Goal: Navigation & Orientation: Find specific page/section

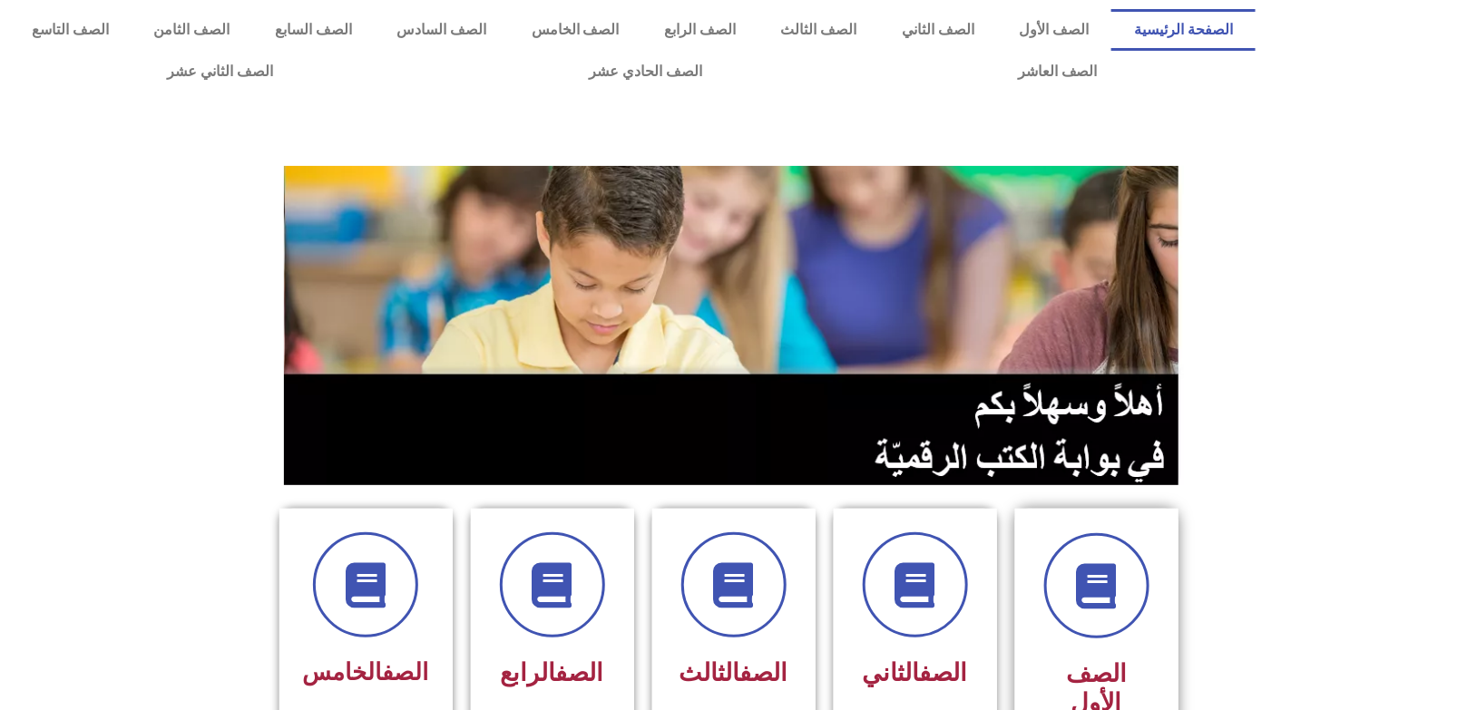
scroll to position [181, 0]
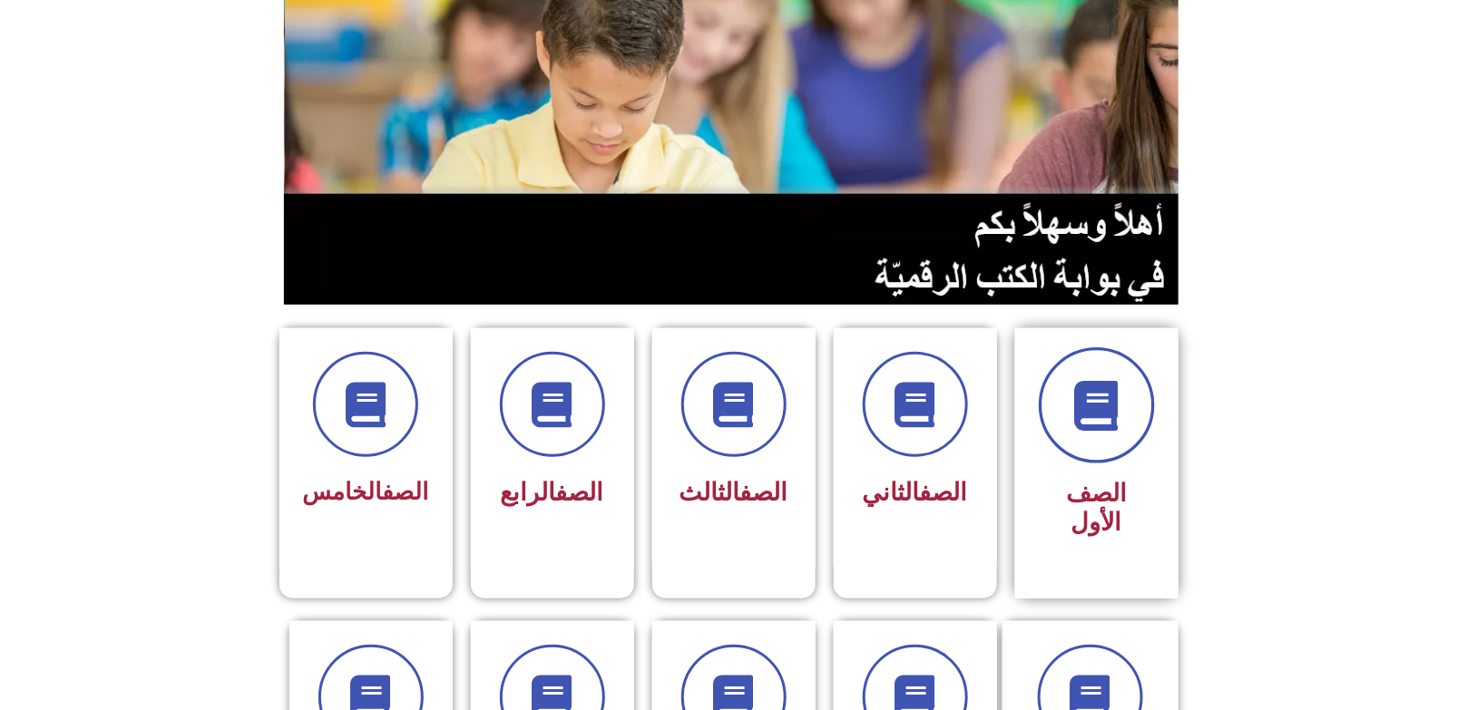
click at [1071, 410] on icon at bounding box center [1096, 406] width 50 height 50
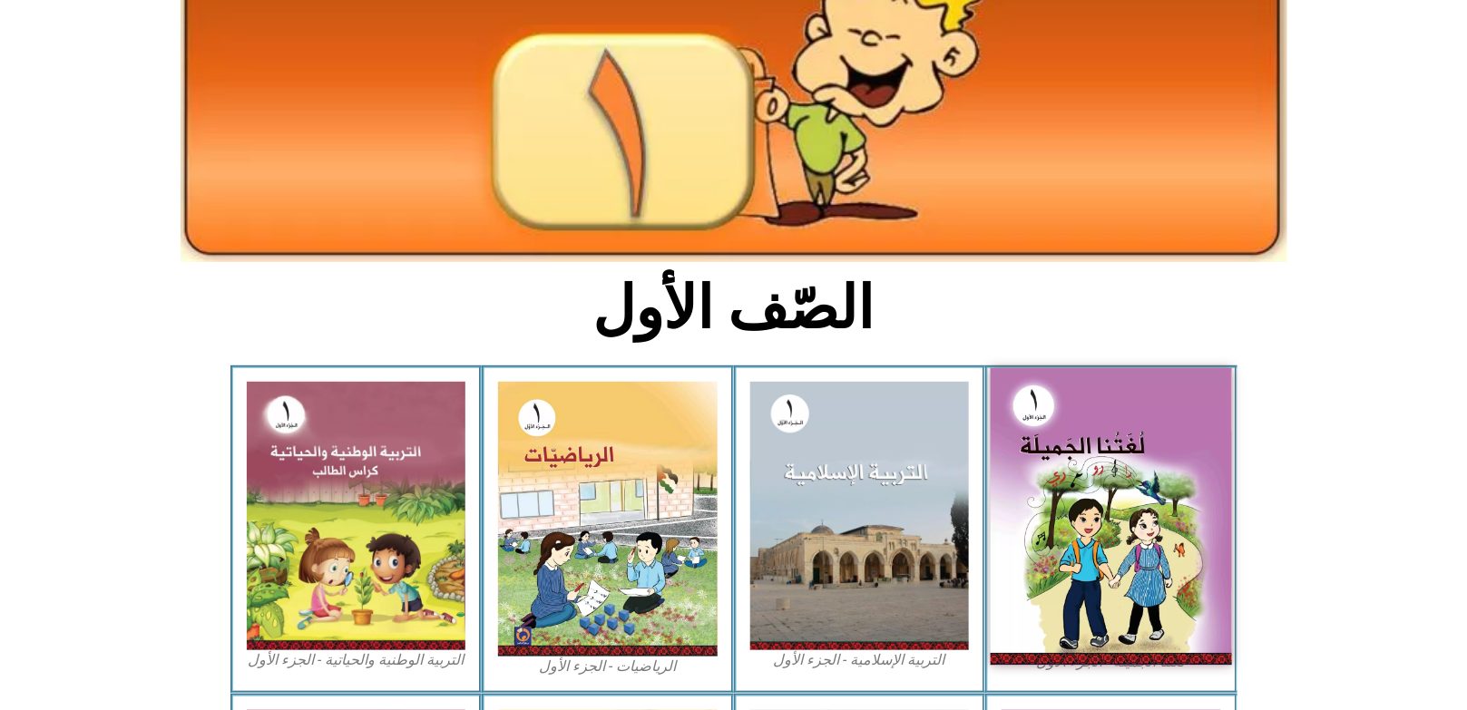
scroll to position [271, 0]
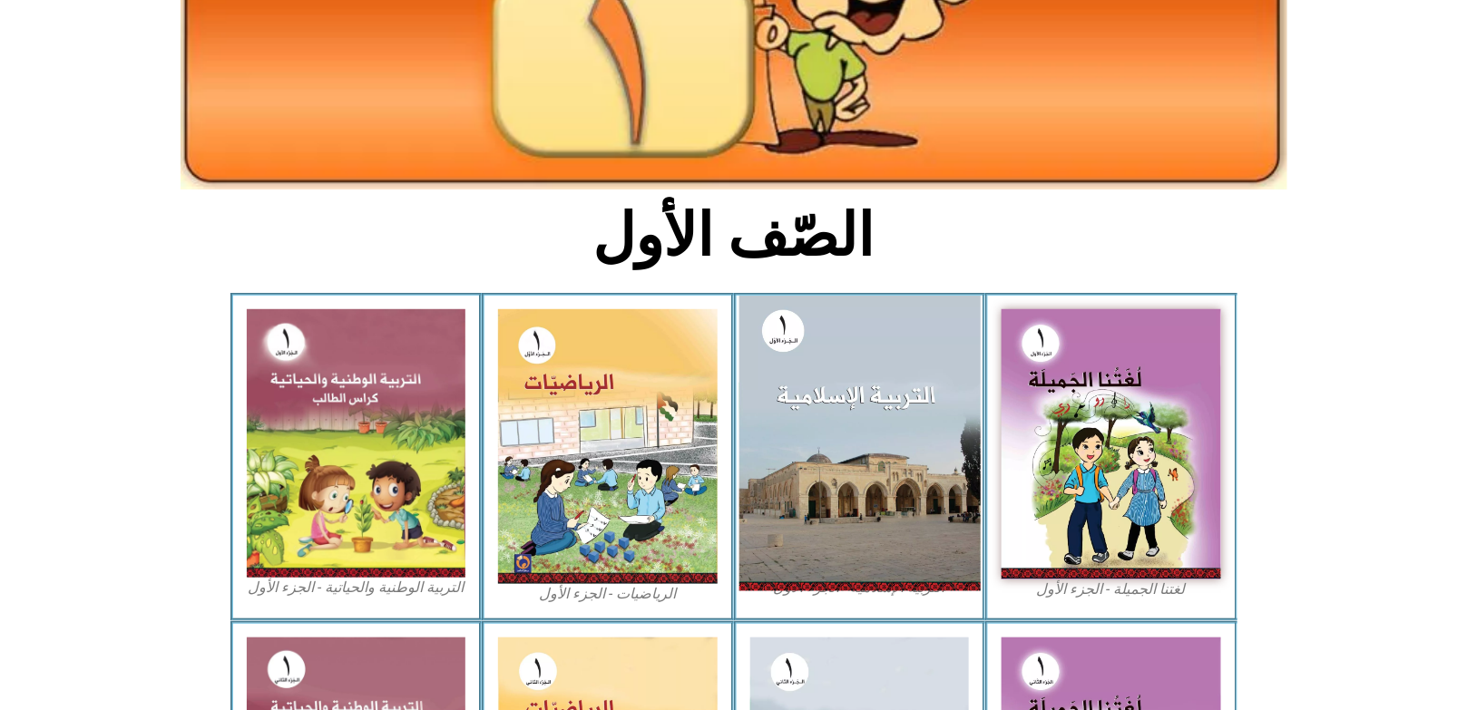
click at [878, 388] on img at bounding box center [858, 443] width 241 height 295
click at [863, 393] on img at bounding box center [858, 443] width 241 height 295
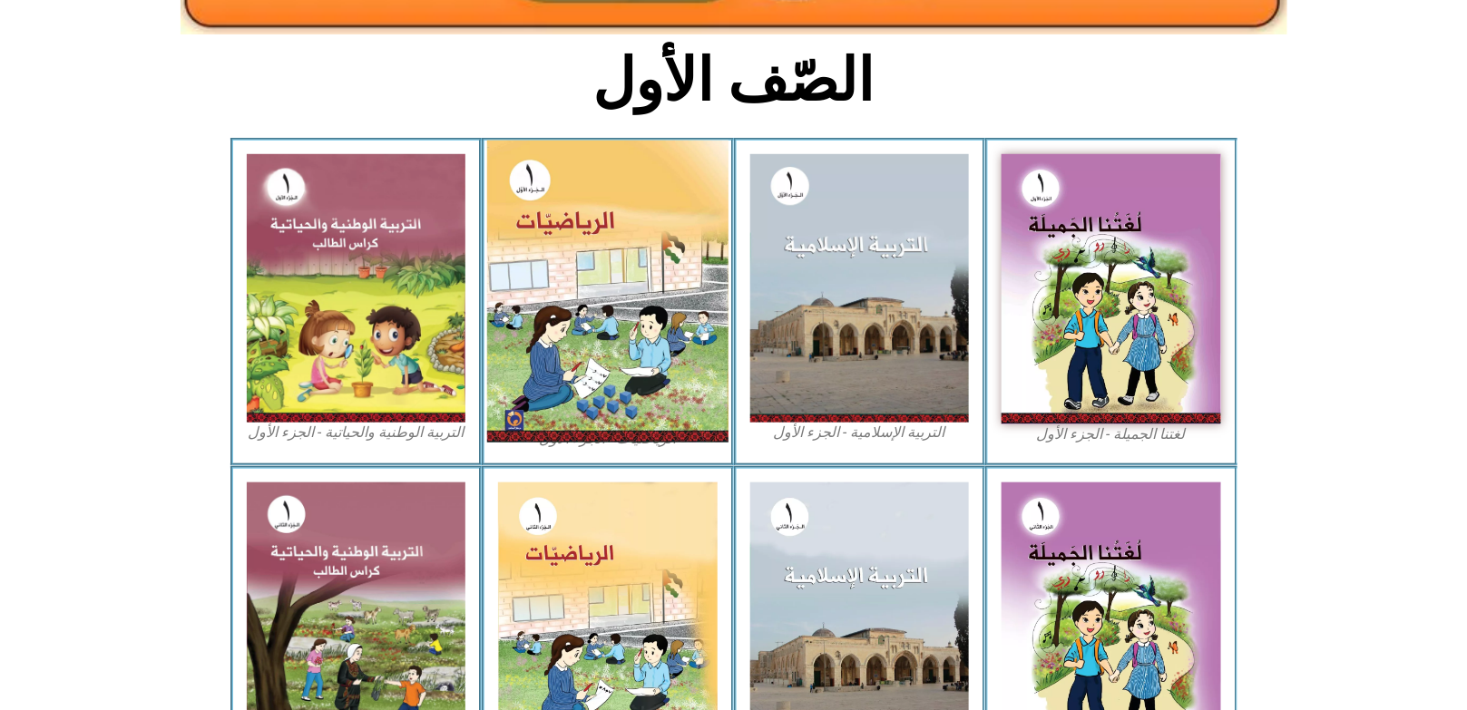
scroll to position [509, 0]
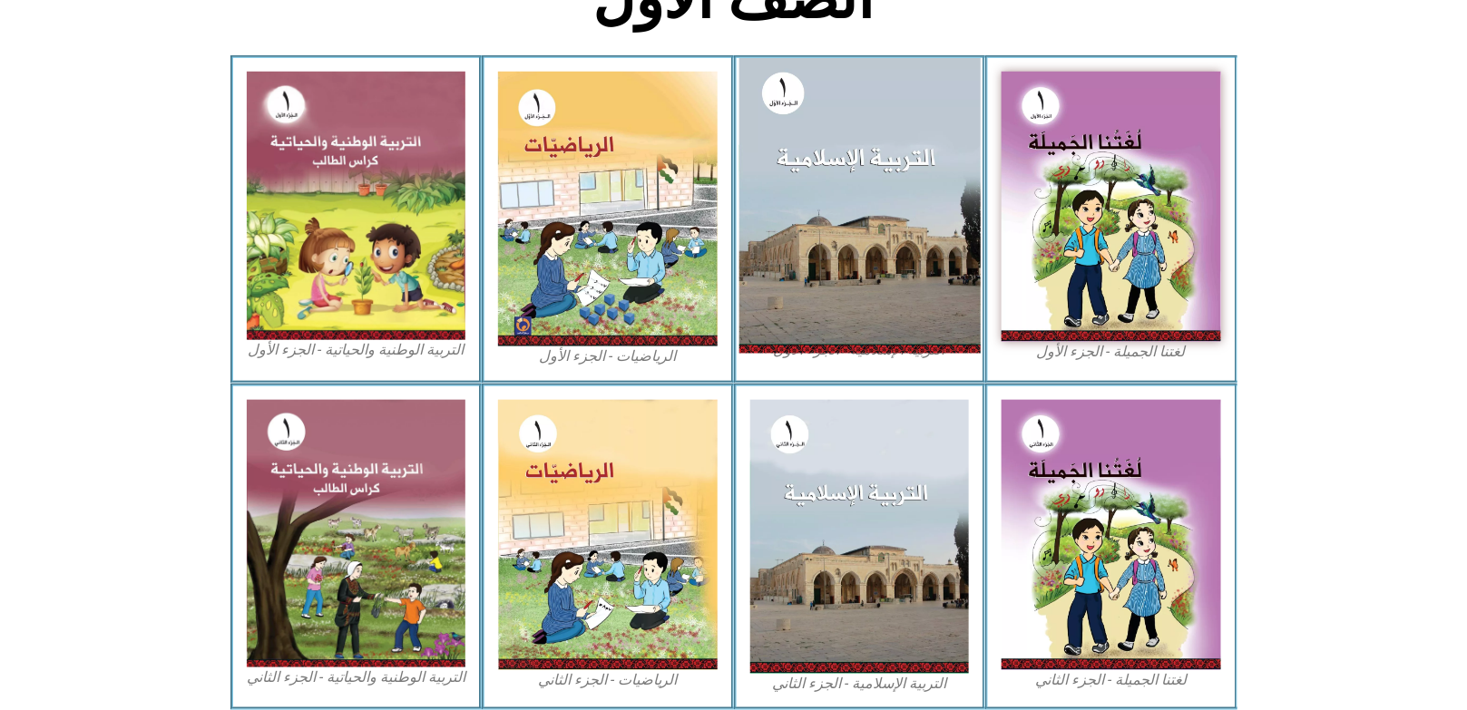
click at [851, 304] on img at bounding box center [858, 205] width 241 height 295
click at [789, 104] on img at bounding box center [858, 205] width 241 height 295
drag, startPoint x: 865, startPoint y: 232, endPoint x: 815, endPoint y: 182, distance: 71.2
click at [815, 182] on img at bounding box center [858, 205] width 241 height 295
click at [815, 58] on img at bounding box center [858, 205] width 241 height 295
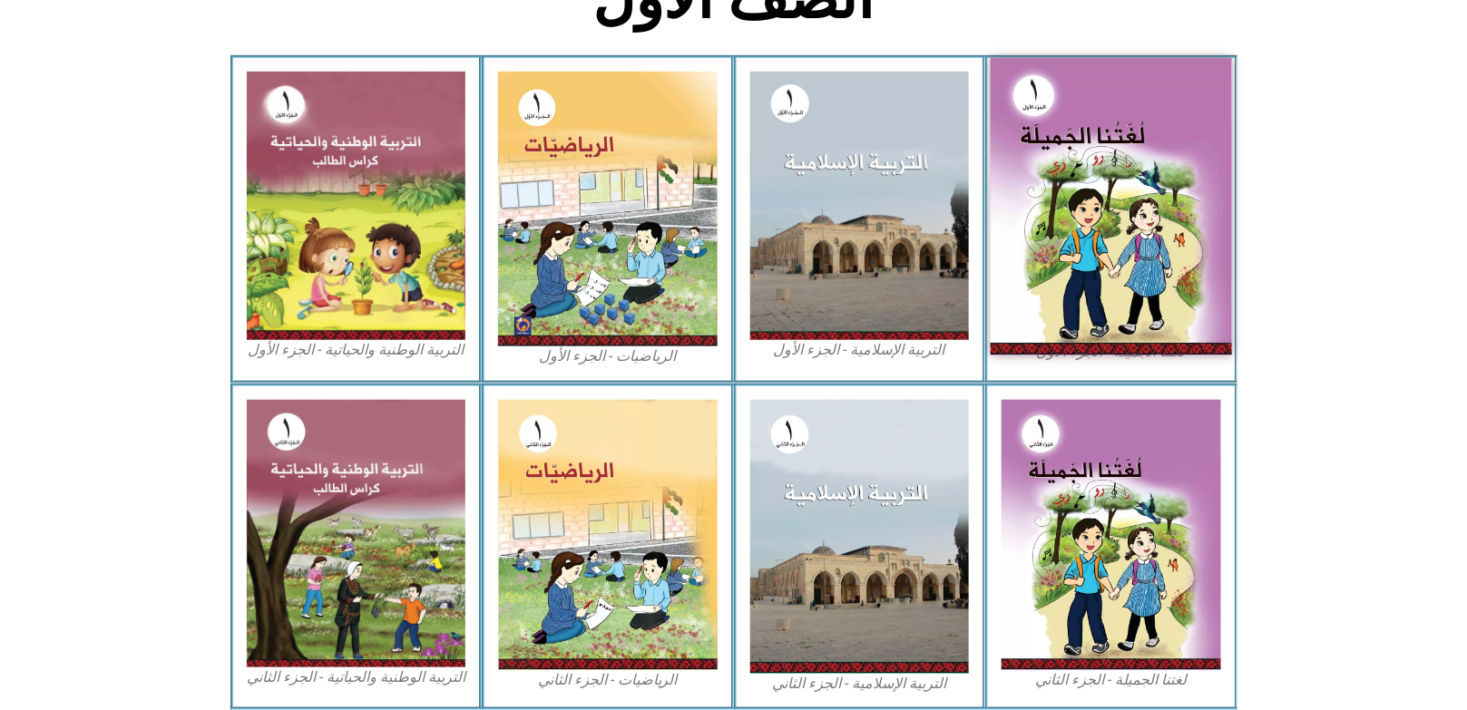
click at [1059, 177] on img at bounding box center [1111, 207] width 241 height 298
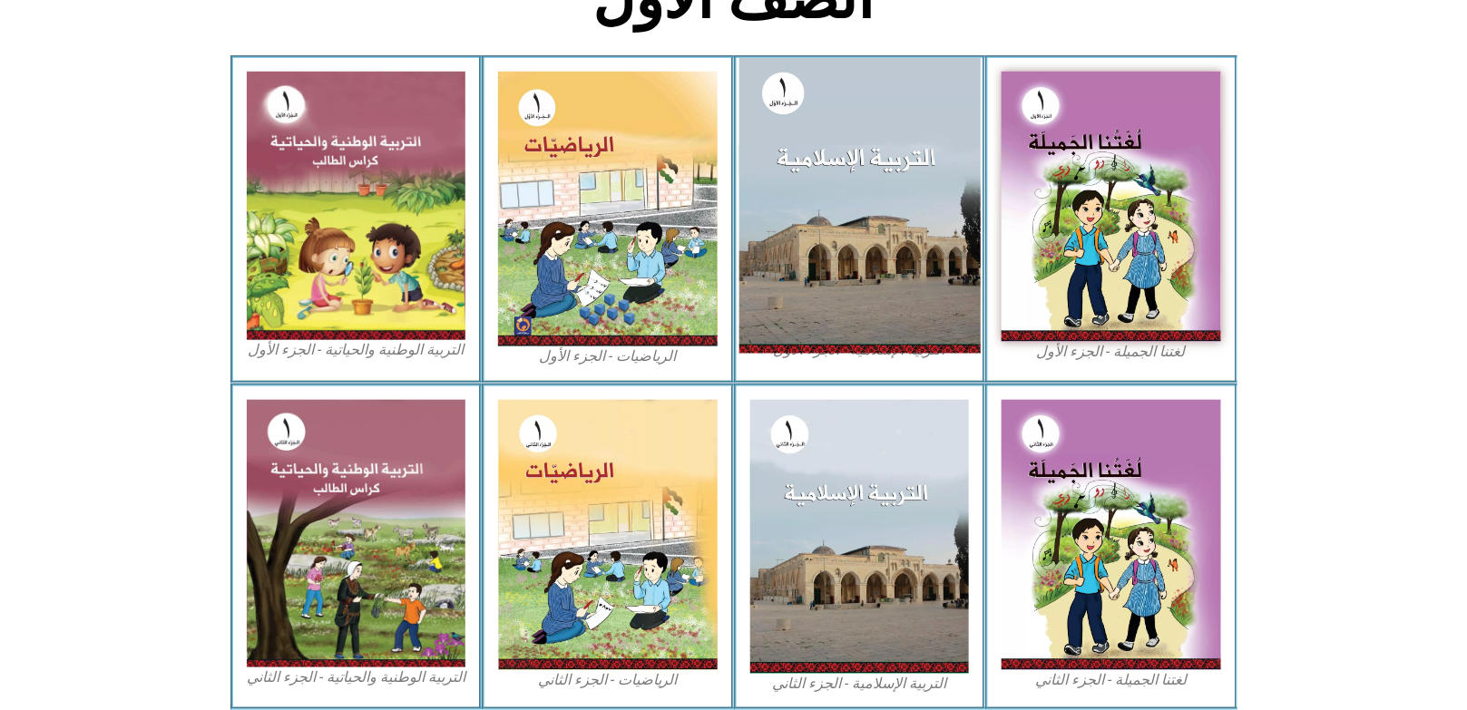
click at [916, 210] on img at bounding box center [858, 205] width 241 height 295
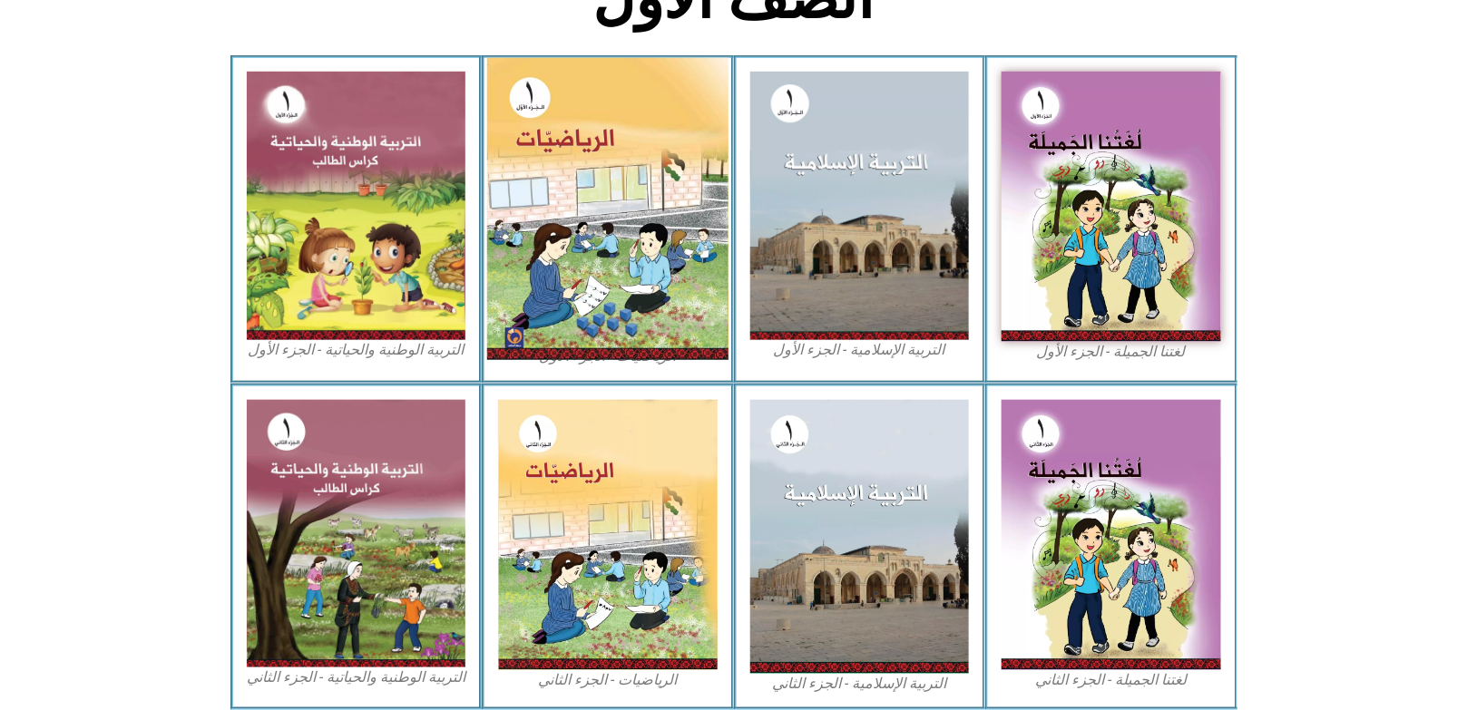
click at [571, 210] on img at bounding box center [607, 209] width 241 height 302
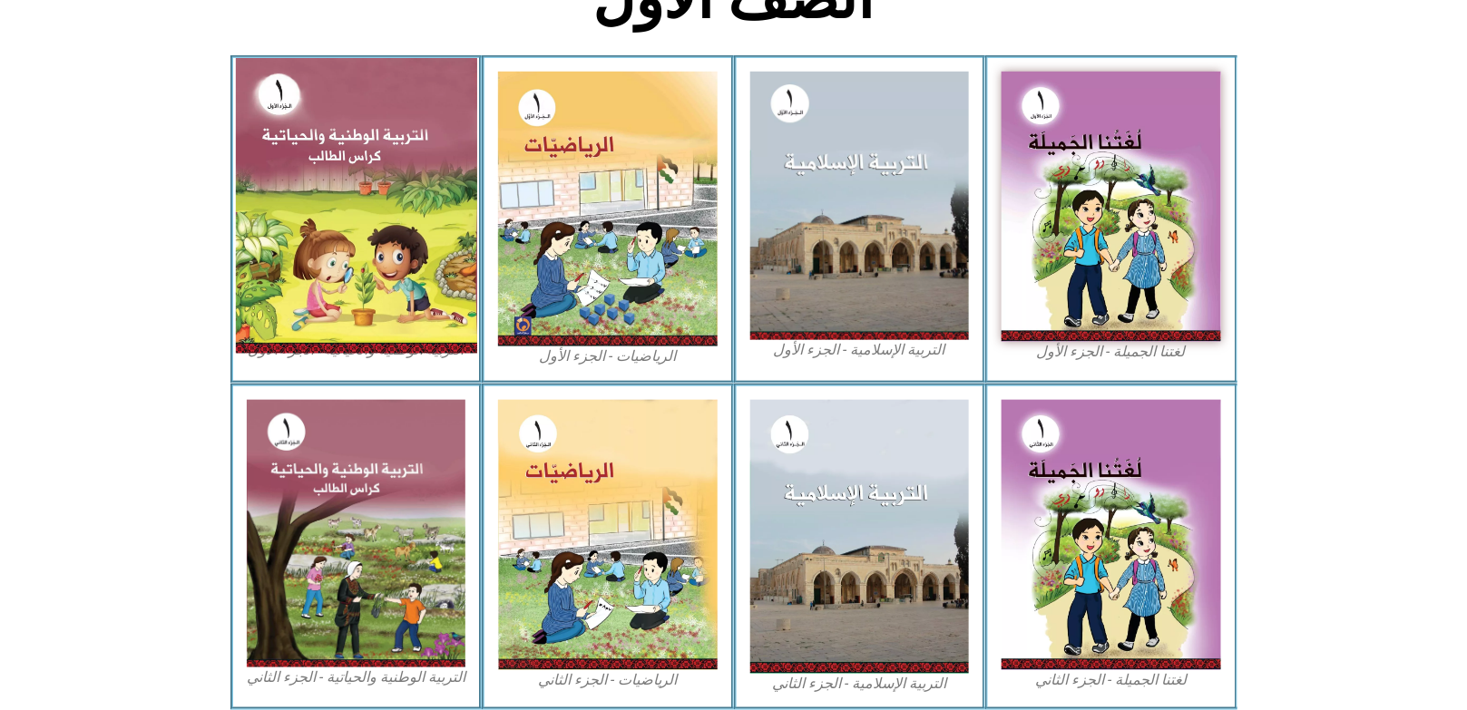
click at [298, 181] on img at bounding box center [355, 205] width 241 height 295
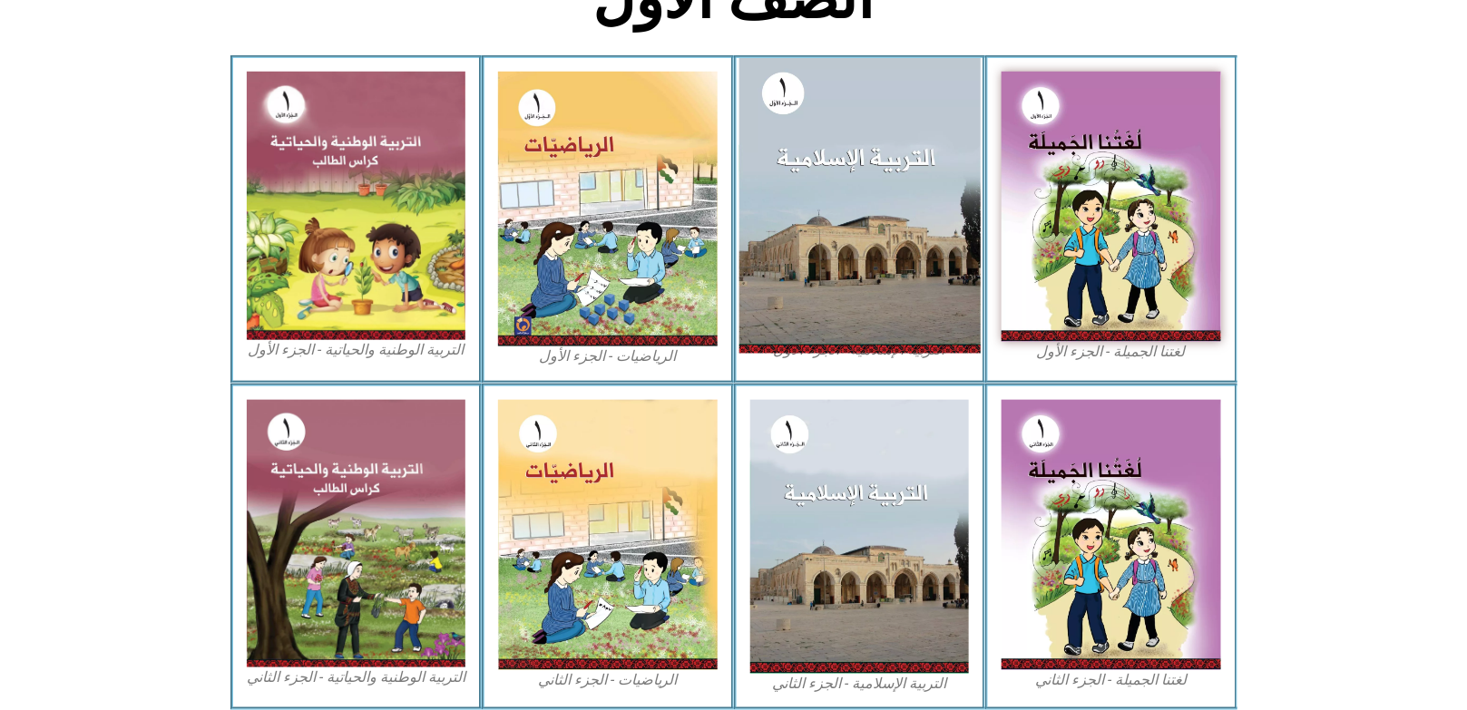
click at [842, 182] on img at bounding box center [858, 205] width 241 height 295
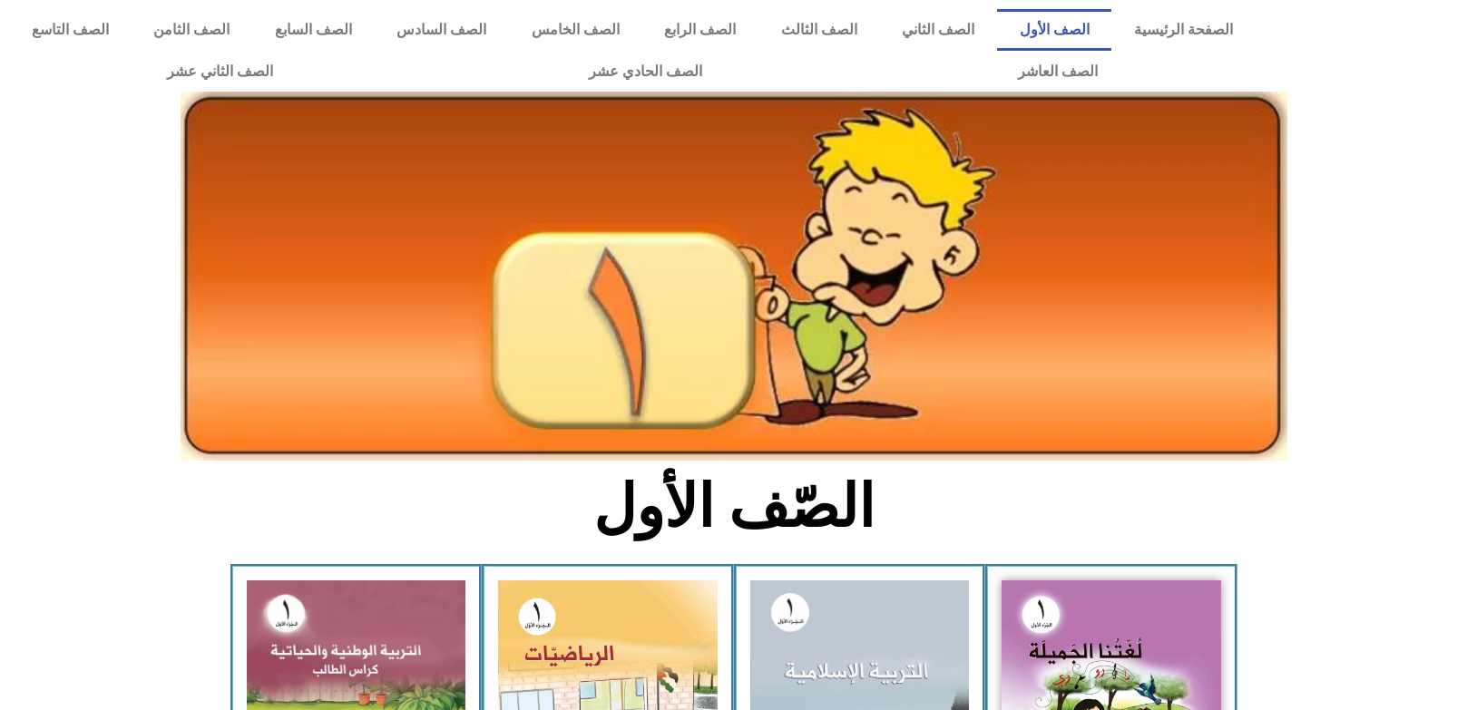
scroll to position [509, 0]
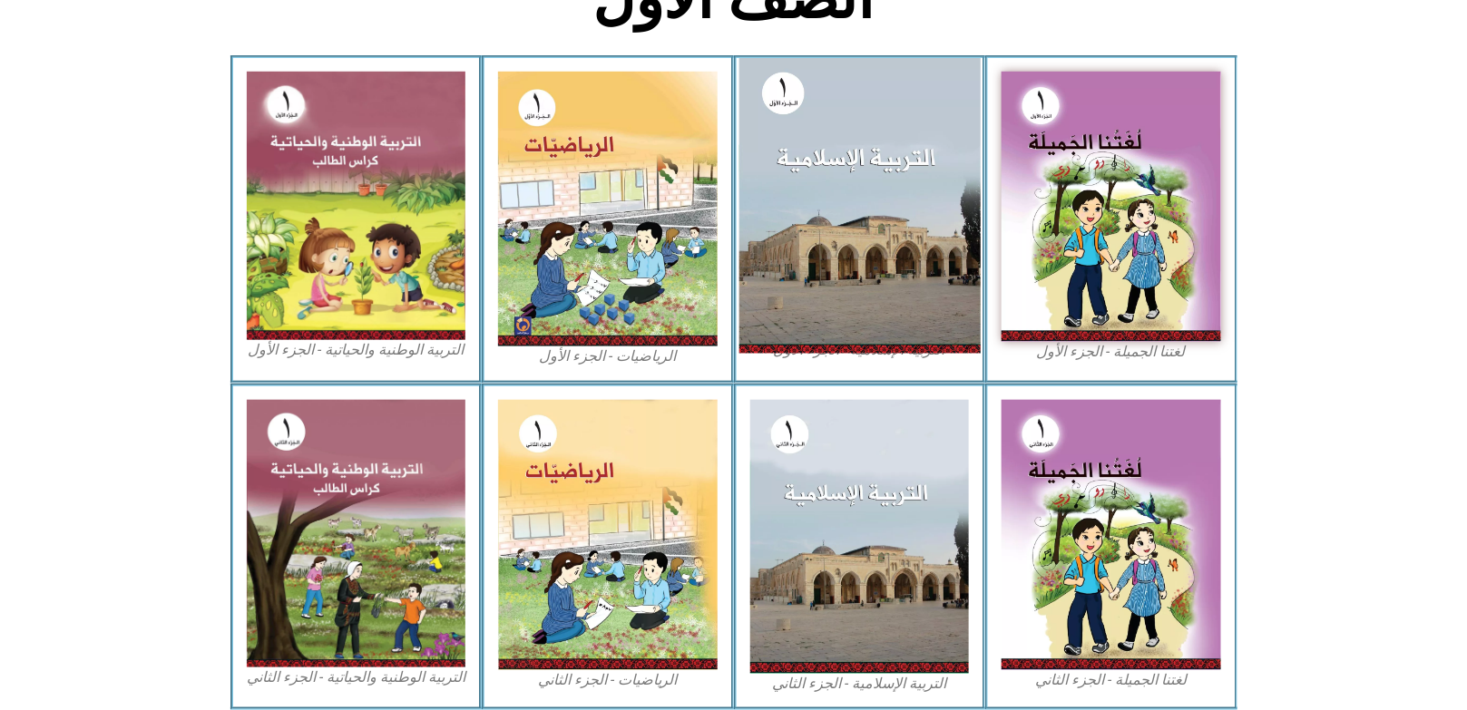
click at [815, 147] on img at bounding box center [858, 205] width 241 height 295
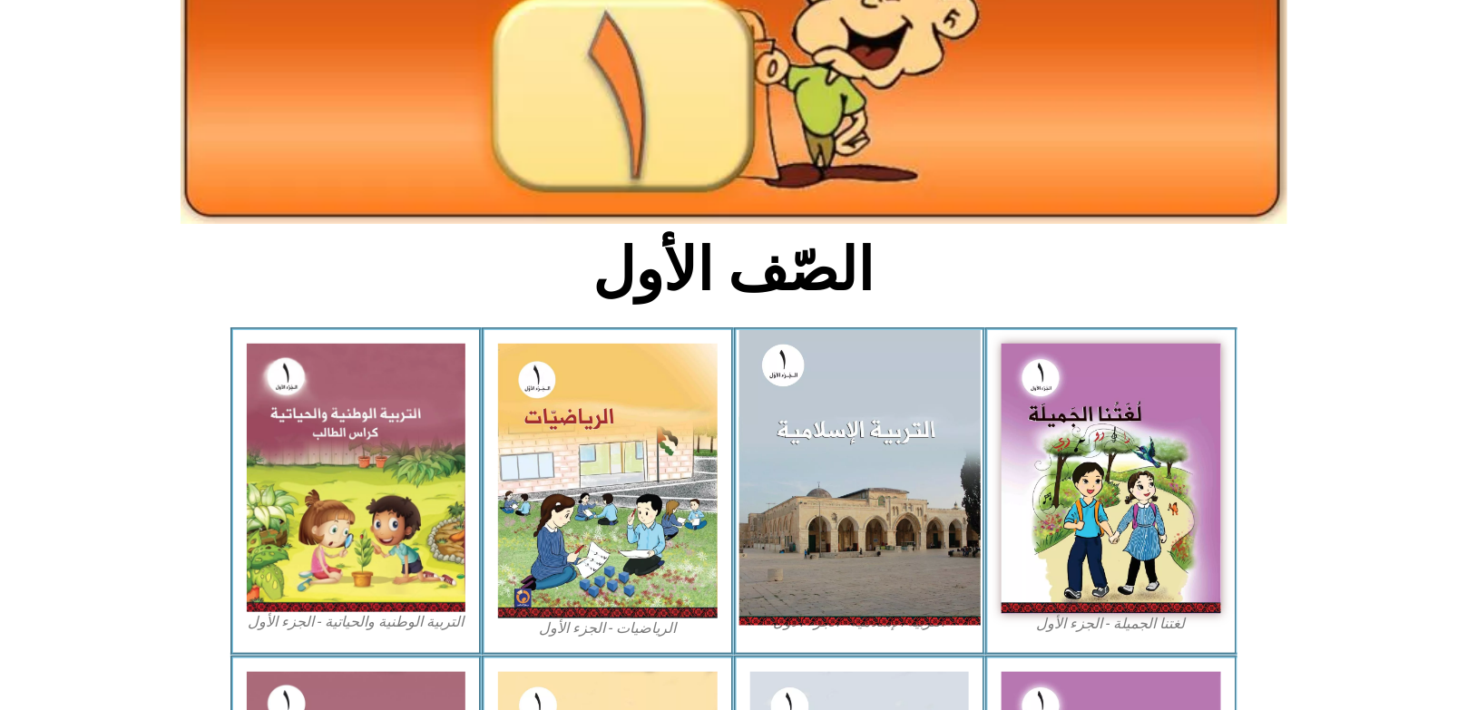
scroll to position [0, 0]
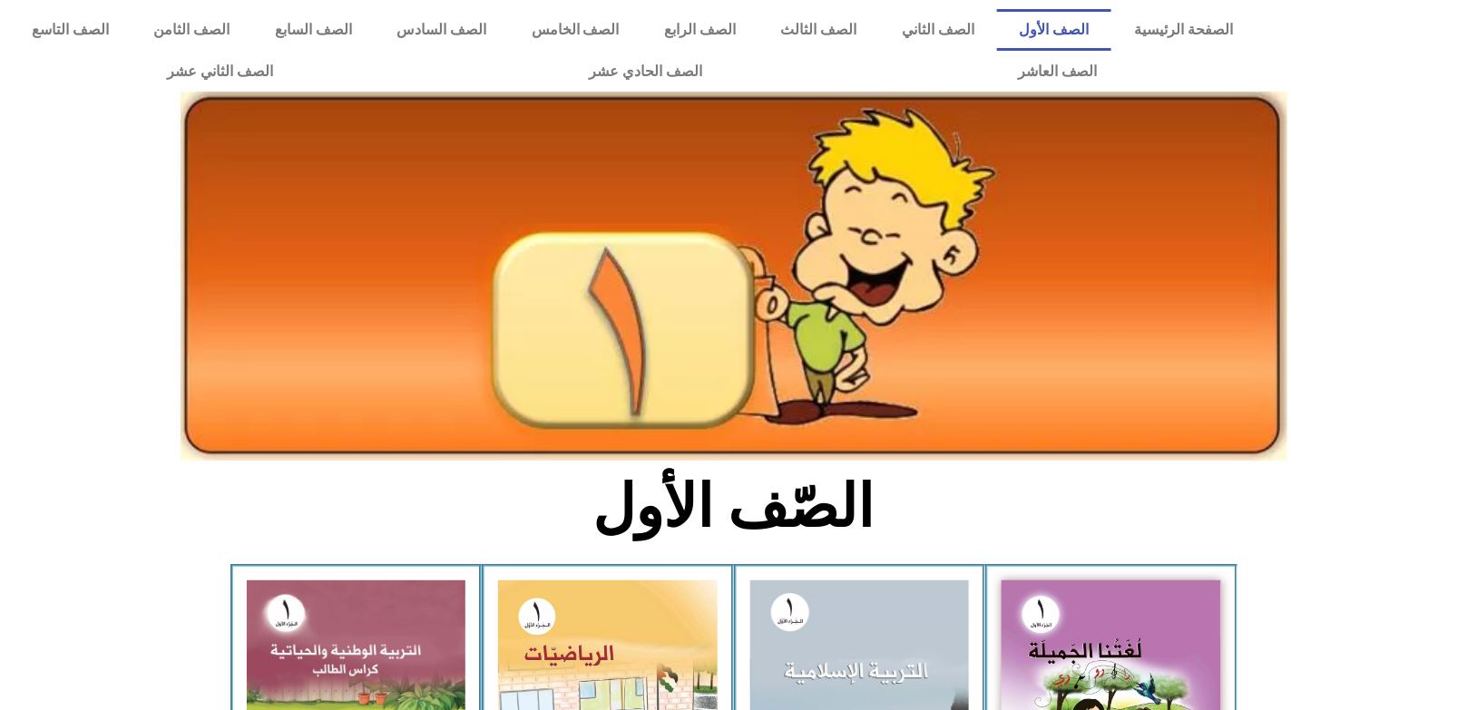
click at [1073, 28] on link "الصف الأول" at bounding box center [1054, 30] width 114 height 42
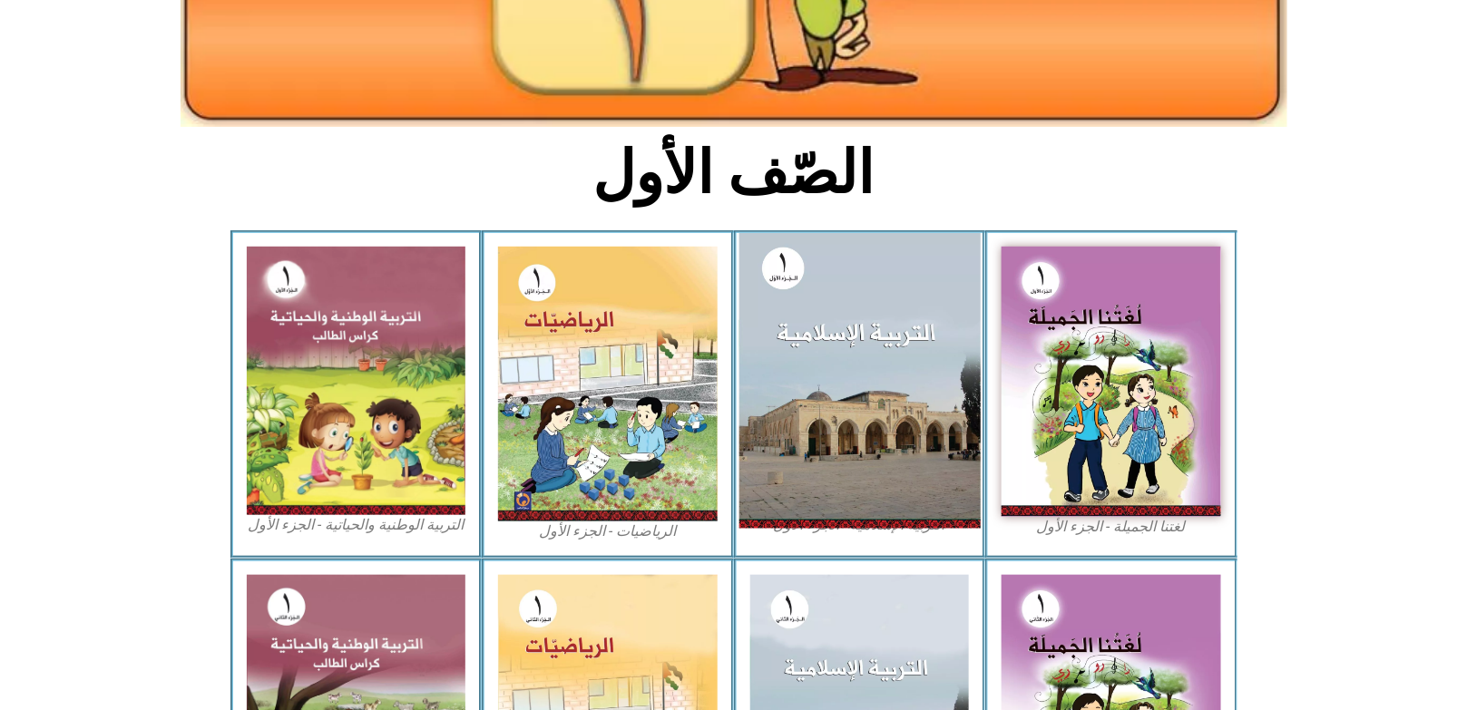
scroll to position [363, 0]
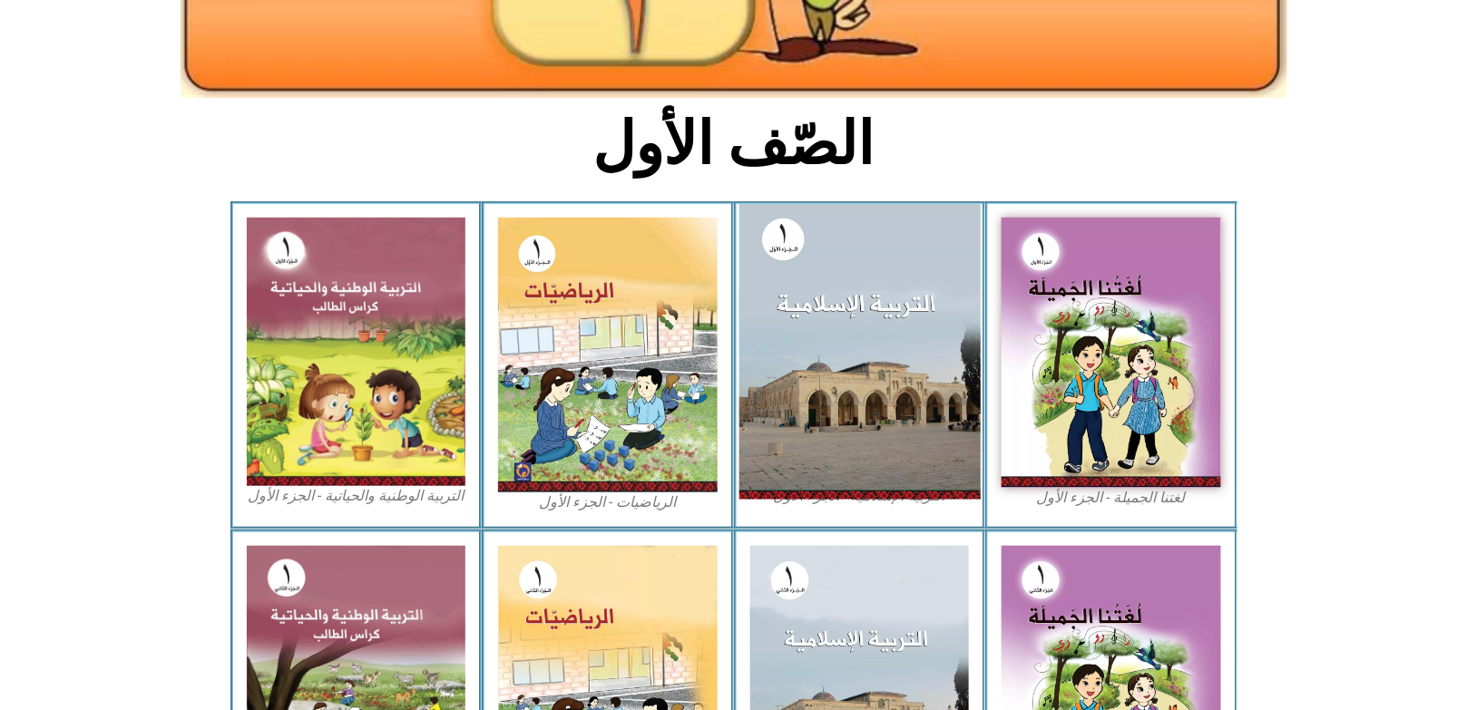
click at [798, 274] on img at bounding box center [858, 351] width 241 height 295
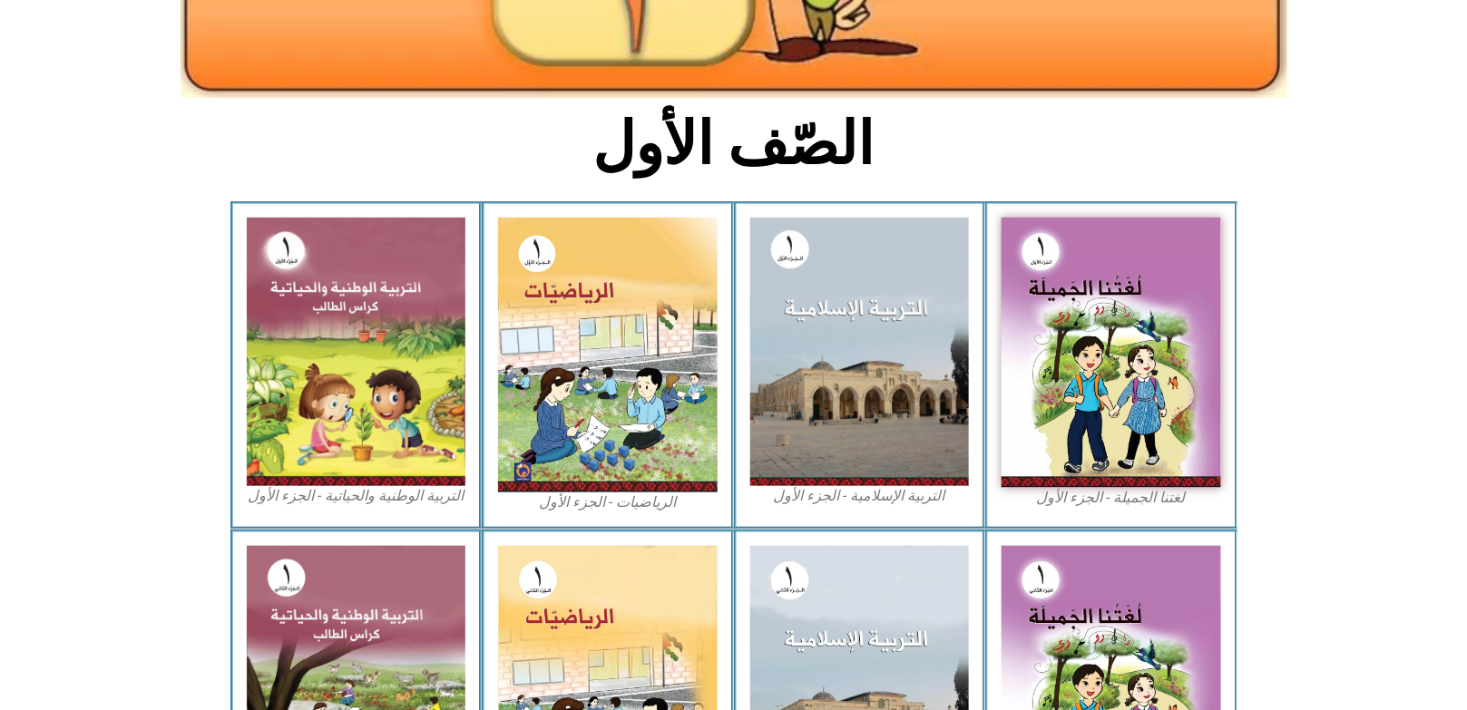
scroll to position [0, 0]
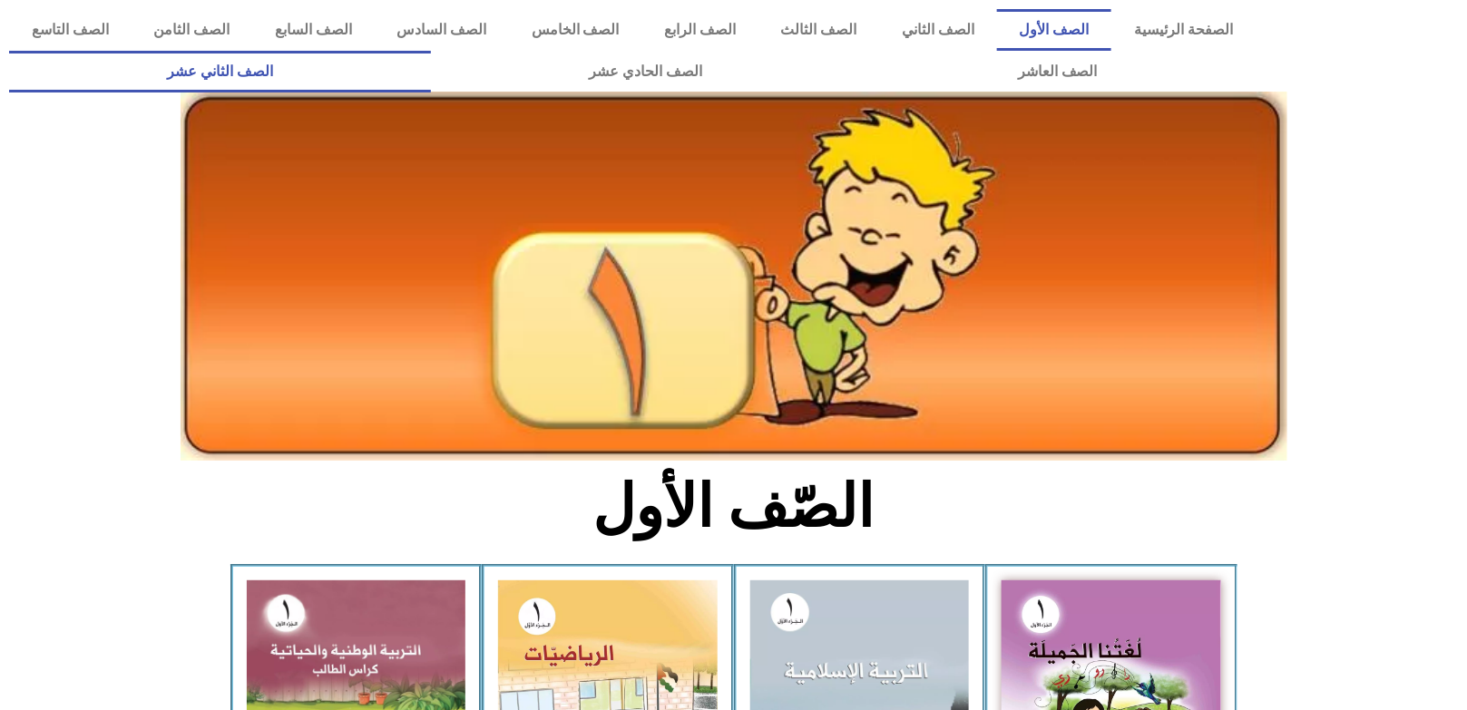
click at [431, 58] on link "الصف الثاني عشر" at bounding box center [220, 72] width 422 height 42
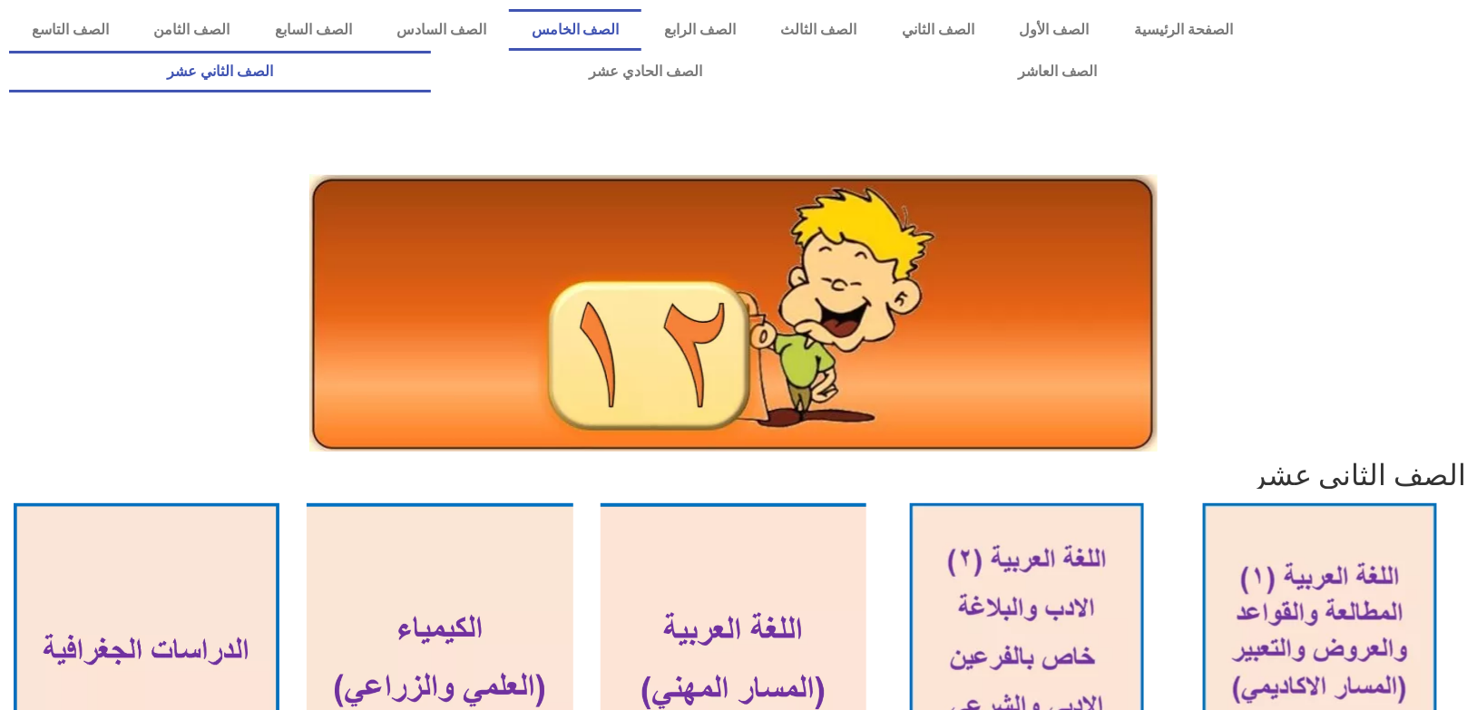
click at [641, 35] on link "الصف الخامس" at bounding box center [575, 30] width 132 height 42
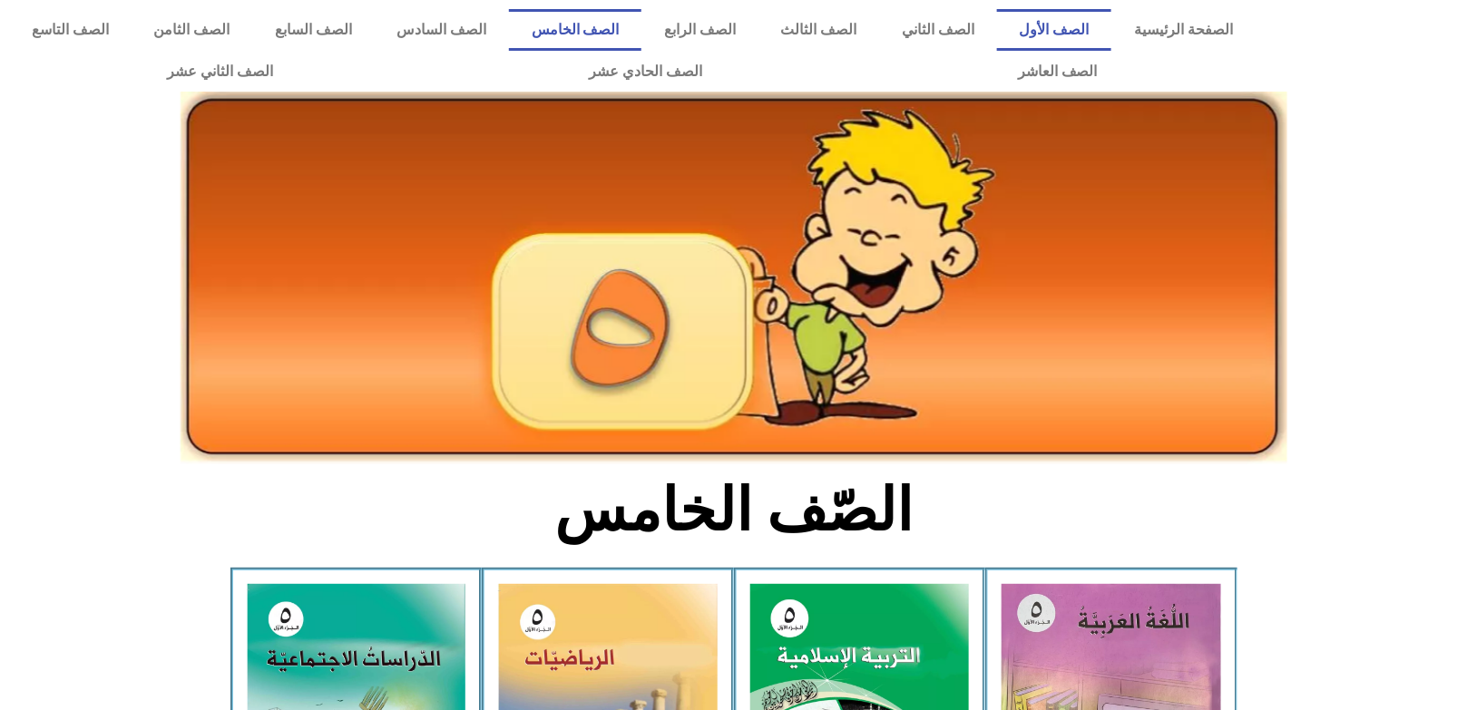
click at [1111, 24] on link "الصف الأول" at bounding box center [1054, 30] width 114 height 42
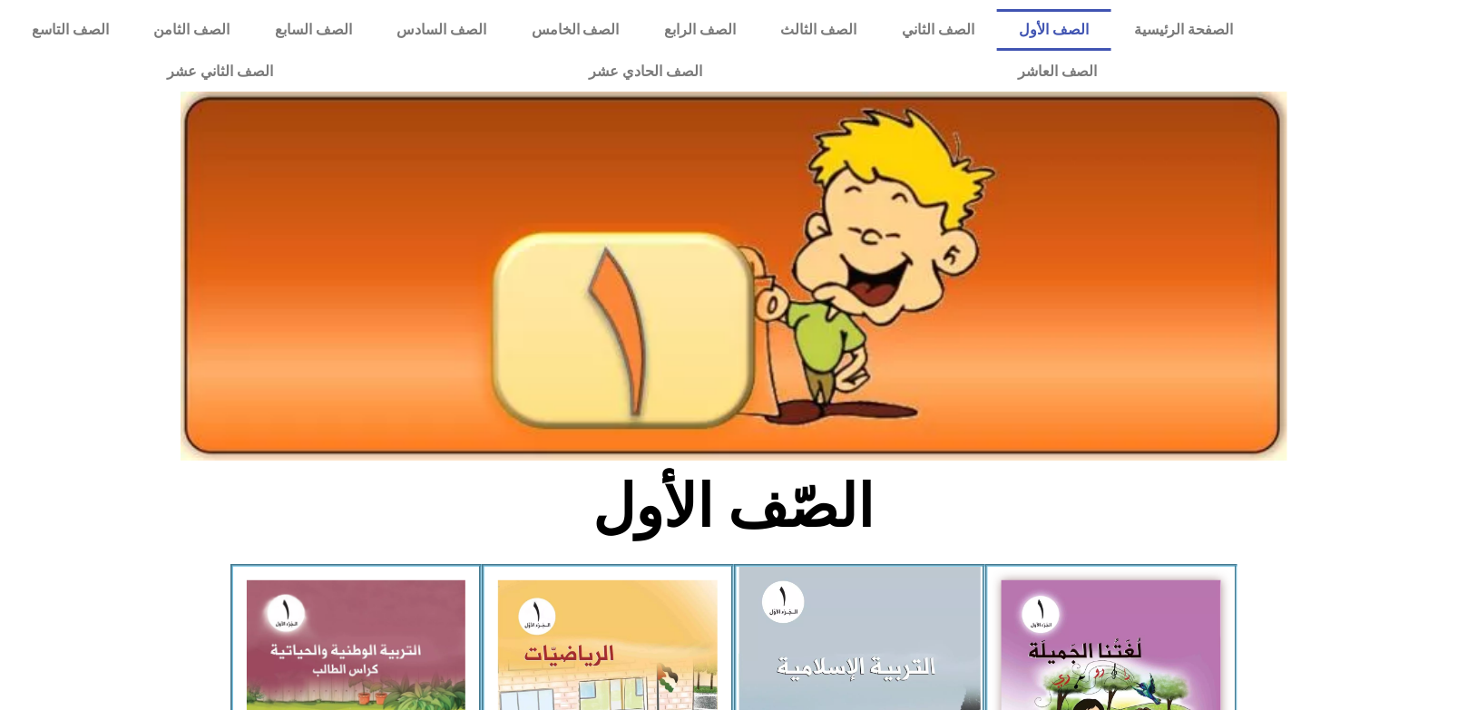
click at [854, 622] on img at bounding box center [858, 714] width 241 height 295
